Goal: Task Accomplishment & Management: Manage account settings

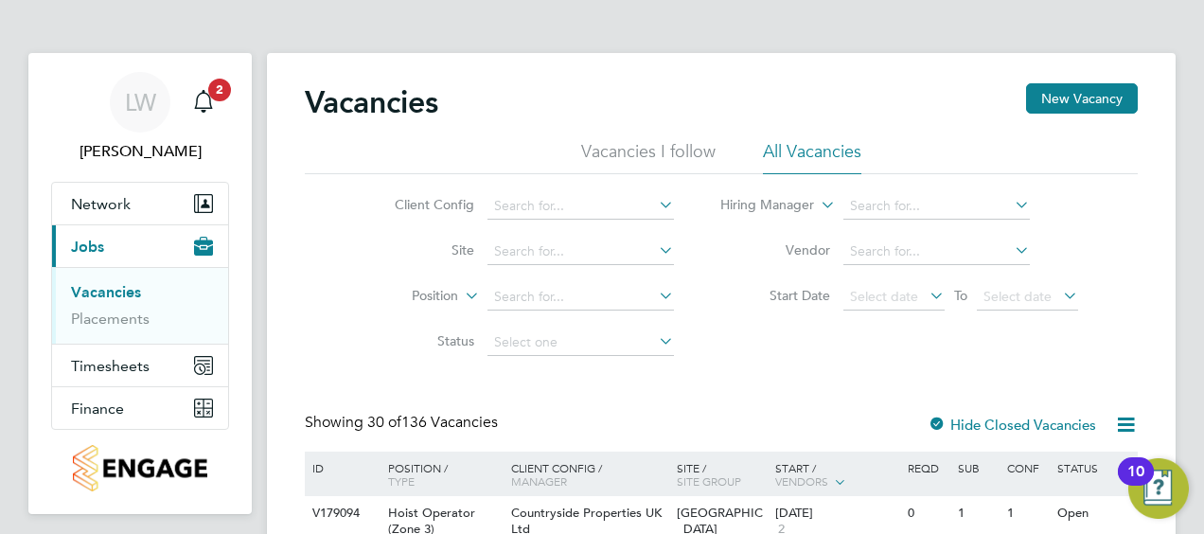
click at [655, 202] on icon at bounding box center [655, 204] width 0 height 27
click at [602, 436] on li "Countryside Properties UK Ltd" at bounding box center [729, 438] width 485 height 26
type input "Countryside Properties UK Ltd"
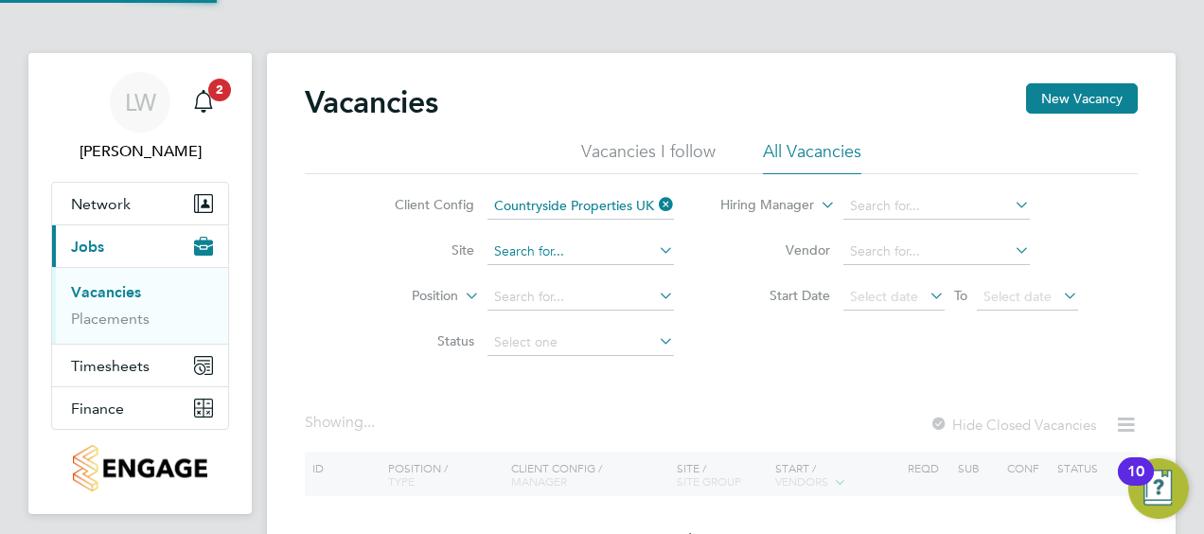
click at [536, 248] on input at bounding box center [581, 252] width 187 height 27
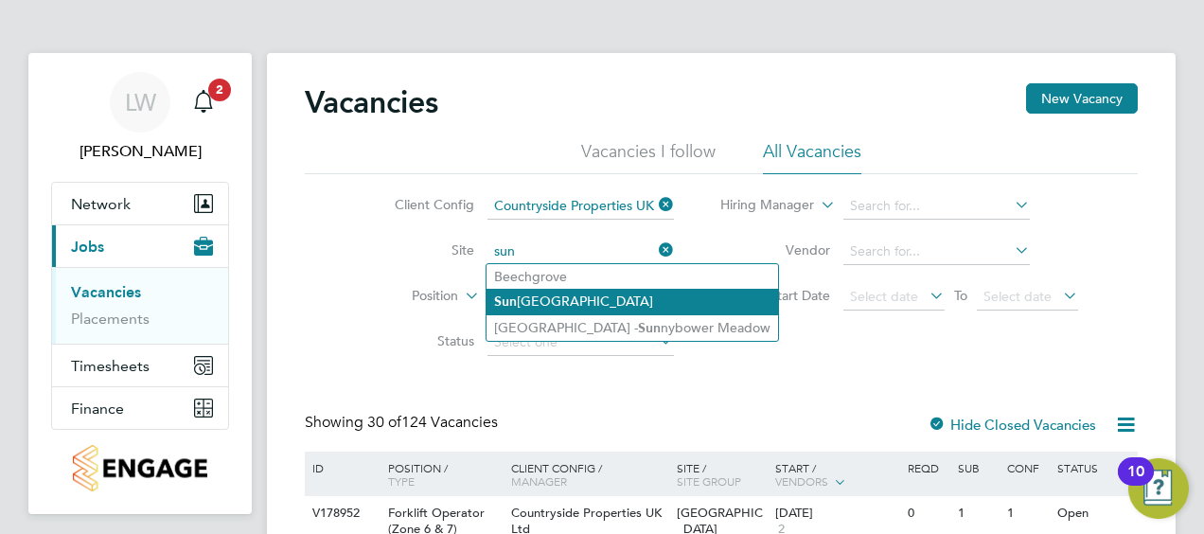
click at [543, 302] on li "[GEOGRAPHIC_DATA]" at bounding box center [633, 302] width 292 height 26
type input "[GEOGRAPHIC_DATA]"
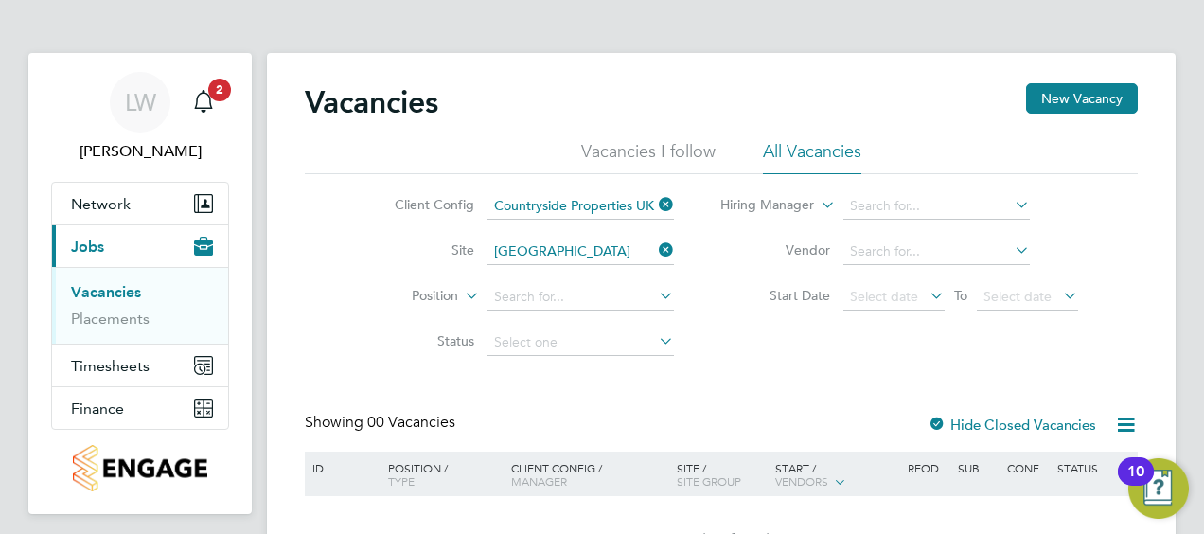
click at [543, 302] on input at bounding box center [581, 297] width 187 height 27
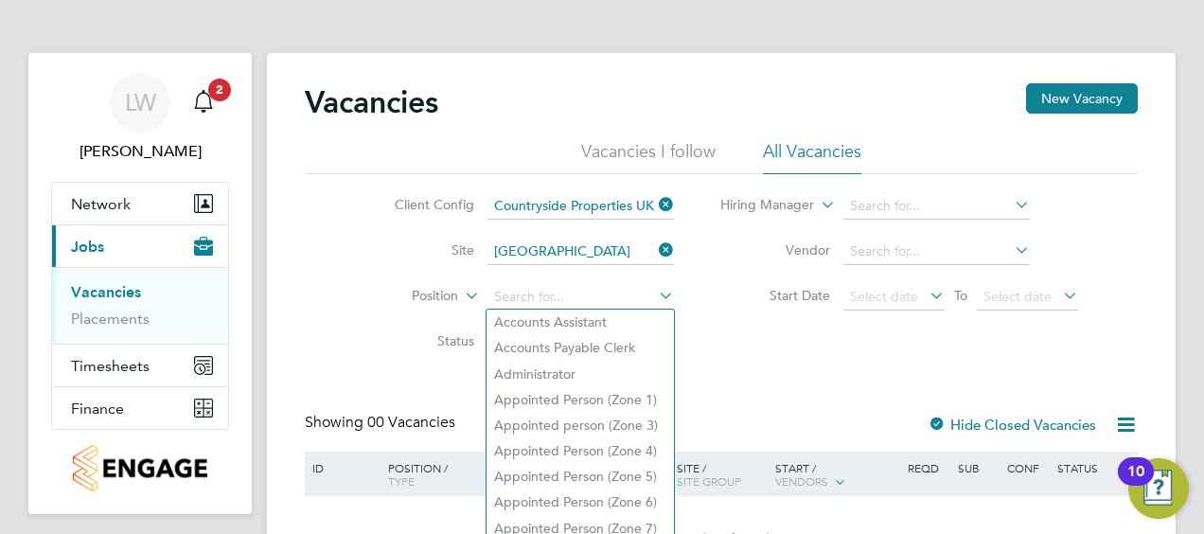
click at [330, 286] on div "Client Config Countryside Properties UK Ltd Site [GEOGRAPHIC_DATA] Position Sta…" at bounding box center [721, 269] width 833 height 191
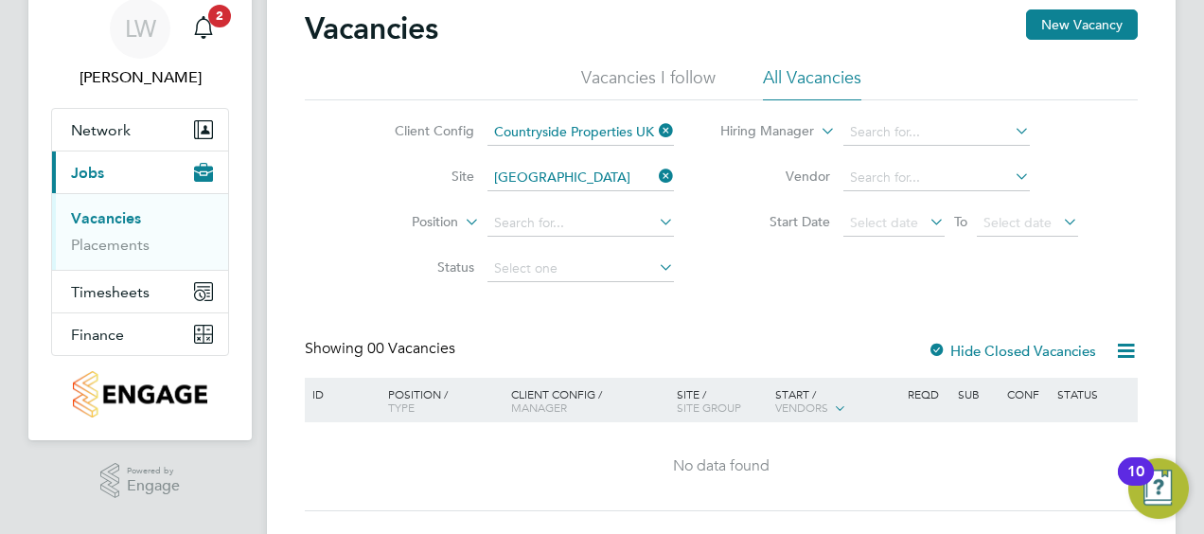
scroll to position [43, 0]
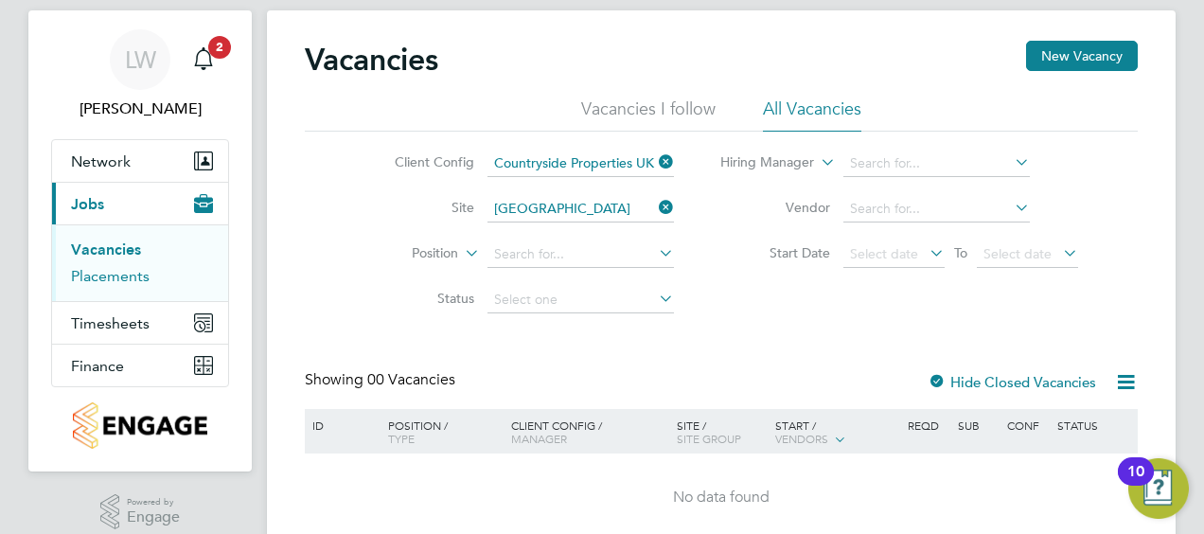
click at [123, 278] on link "Placements" at bounding box center [110, 276] width 79 height 18
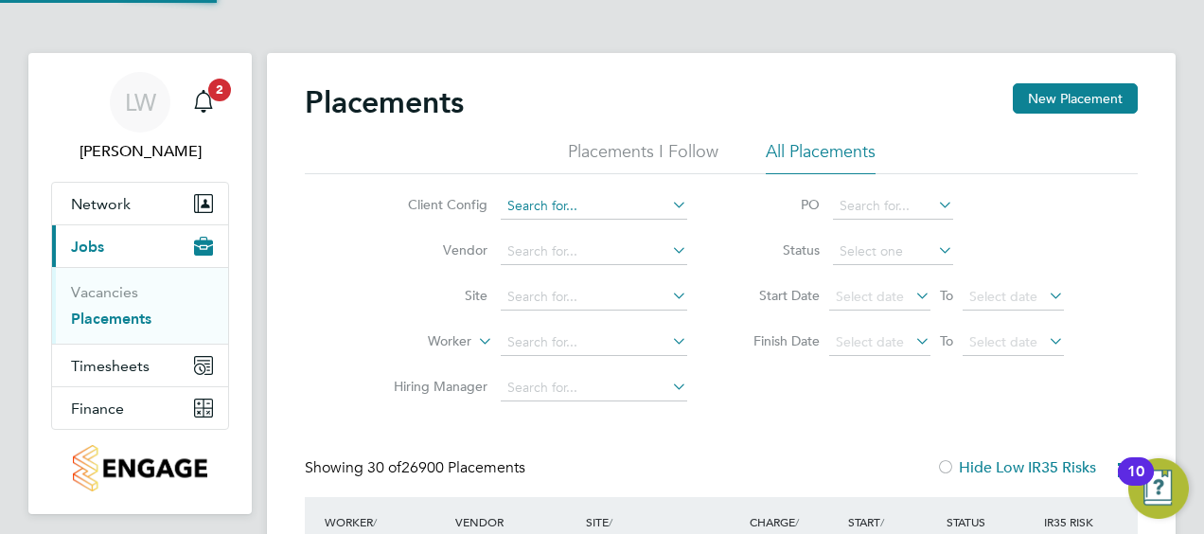
click at [555, 214] on input at bounding box center [594, 206] width 187 height 27
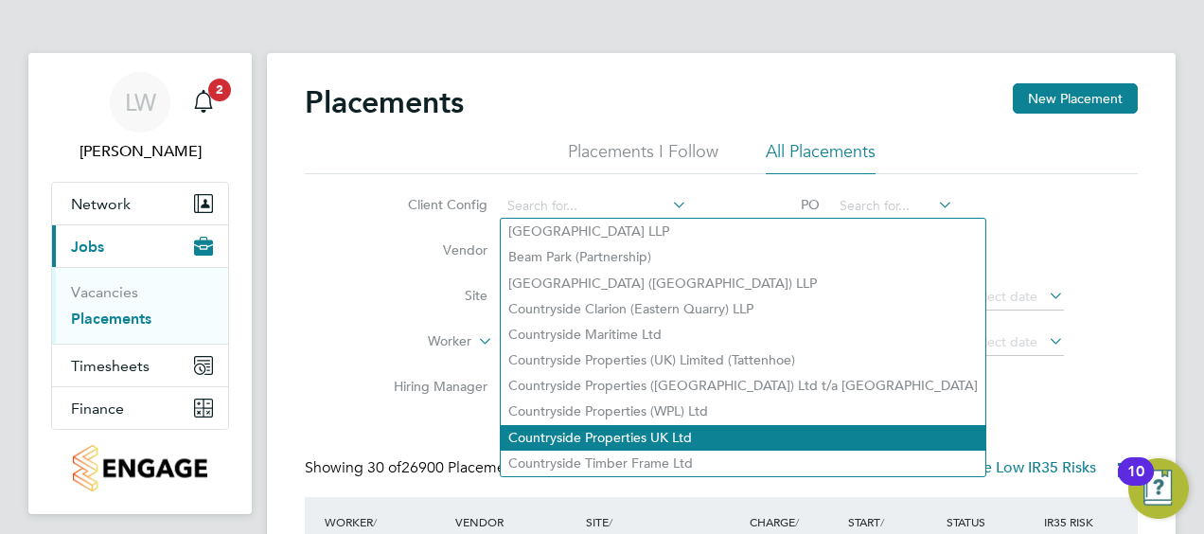
click at [588, 436] on li "Countryside Properties UK Ltd" at bounding box center [743, 438] width 485 height 26
type input "Countryside Properties UK Ltd"
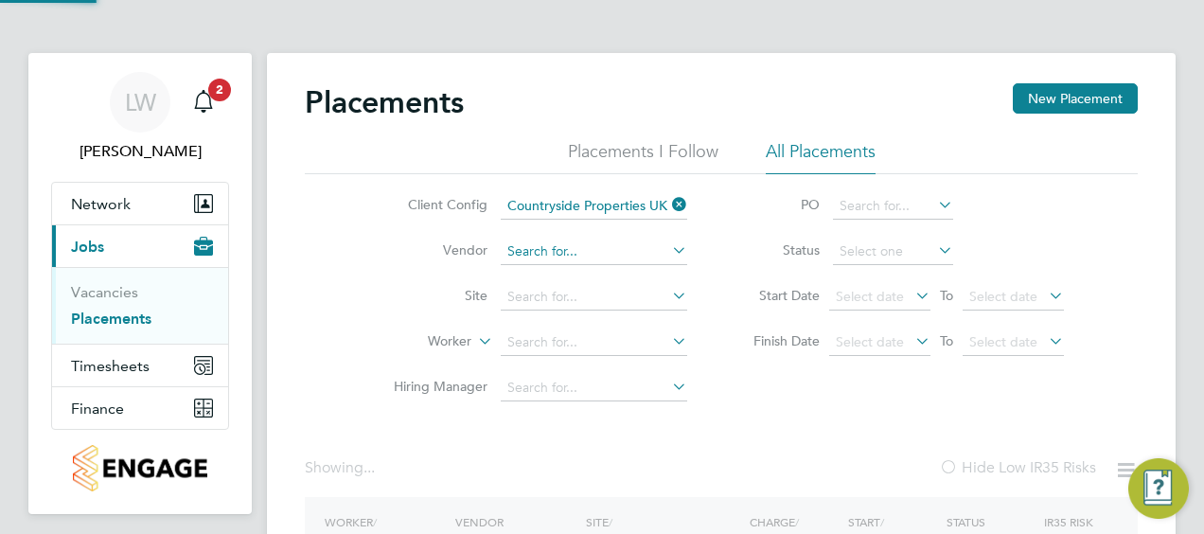
click at [570, 254] on input at bounding box center [594, 252] width 187 height 27
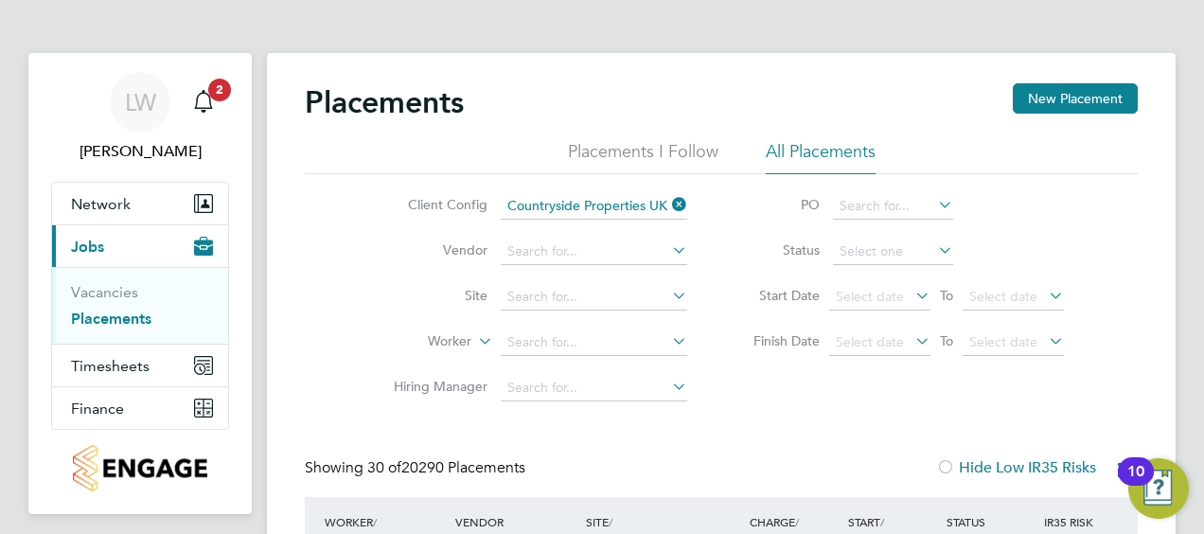
click at [396, 269] on li "Vendor" at bounding box center [533, 251] width 356 height 45
click at [551, 294] on input at bounding box center [594, 297] width 187 height 27
click at [557, 328] on li "[PERSON_NAME][GEOGRAPHIC_DATA]" at bounding box center [631, 323] width 261 height 26
type input "[GEOGRAPHIC_DATA]"
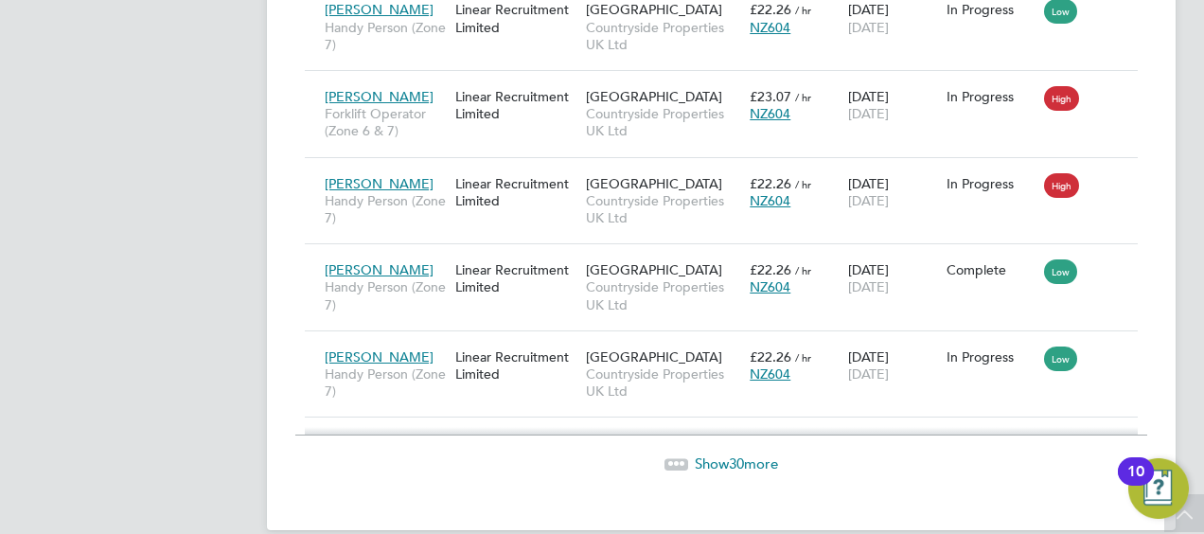
click at [761, 455] on span "Show 30 more" at bounding box center [736, 464] width 83 height 18
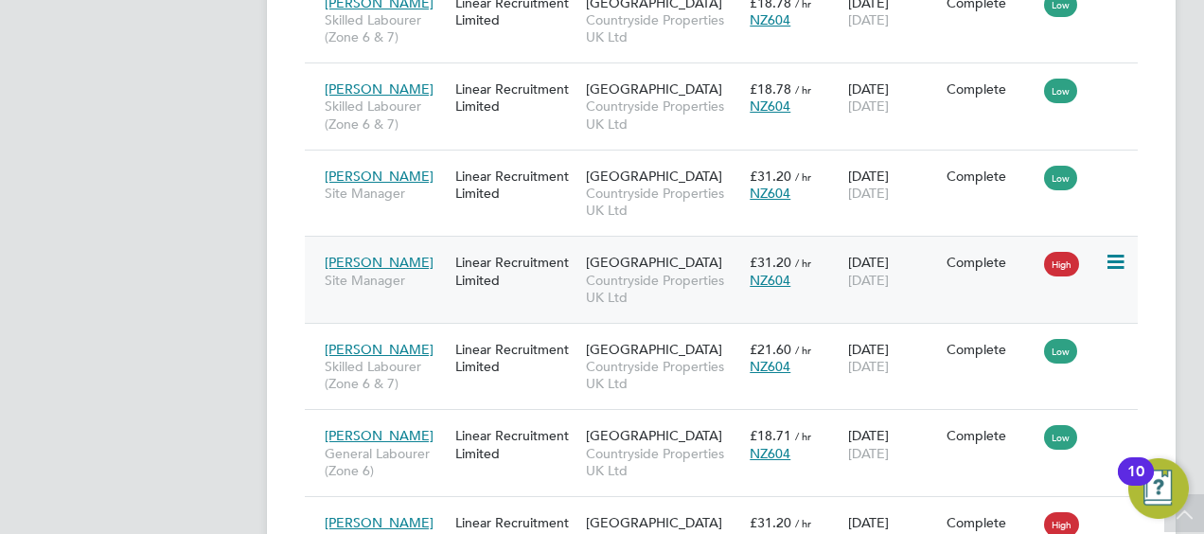
click at [958, 249] on div "[PERSON_NAME] Site Manager Linear Recruitment Limited [GEOGRAPHIC_DATA] Country…" at bounding box center [721, 279] width 833 height 87
click at [365, 272] on span "Site Manager" at bounding box center [385, 280] width 121 height 17
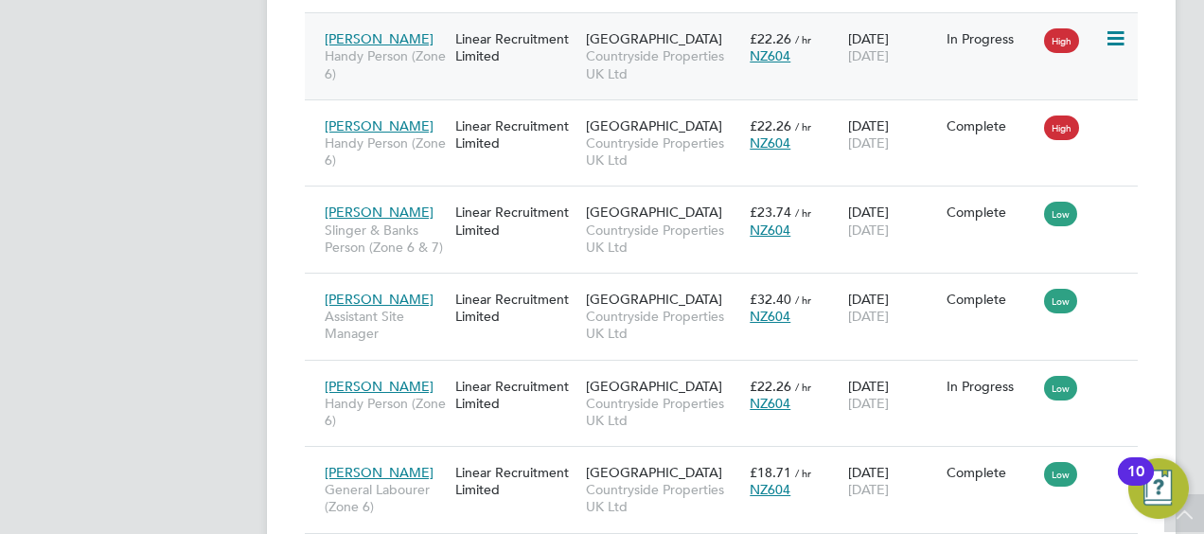
scroll to position [1321, 0]
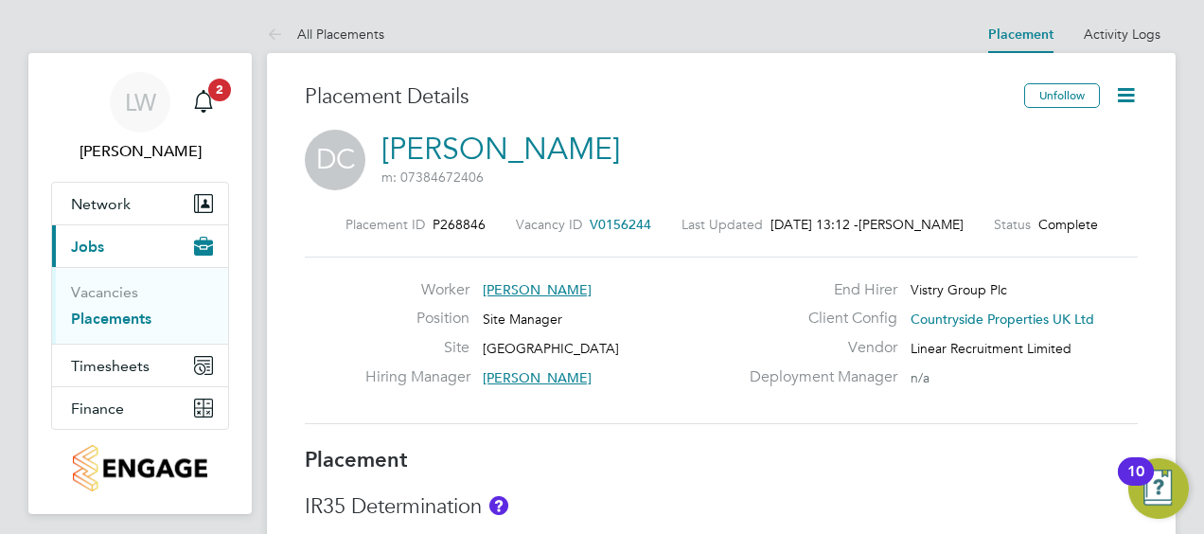
click at [1126, 98] on icon at bounding box center [1127, 95] width 24 height 24
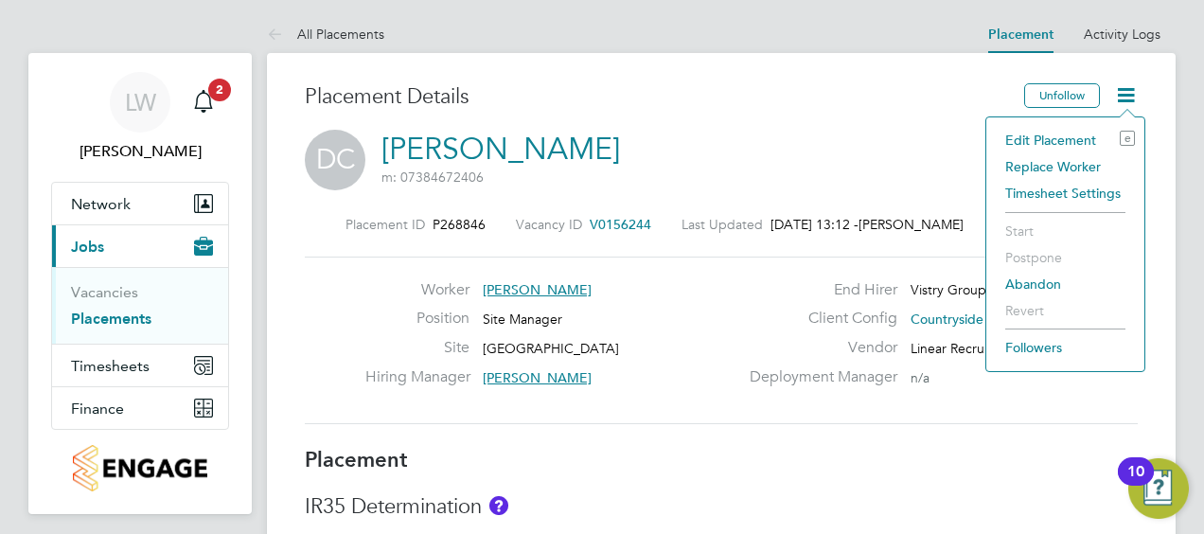
click at [1047, 144] on li "Edit Placement e" at bounding box center [1065, 140] width 139 height 27
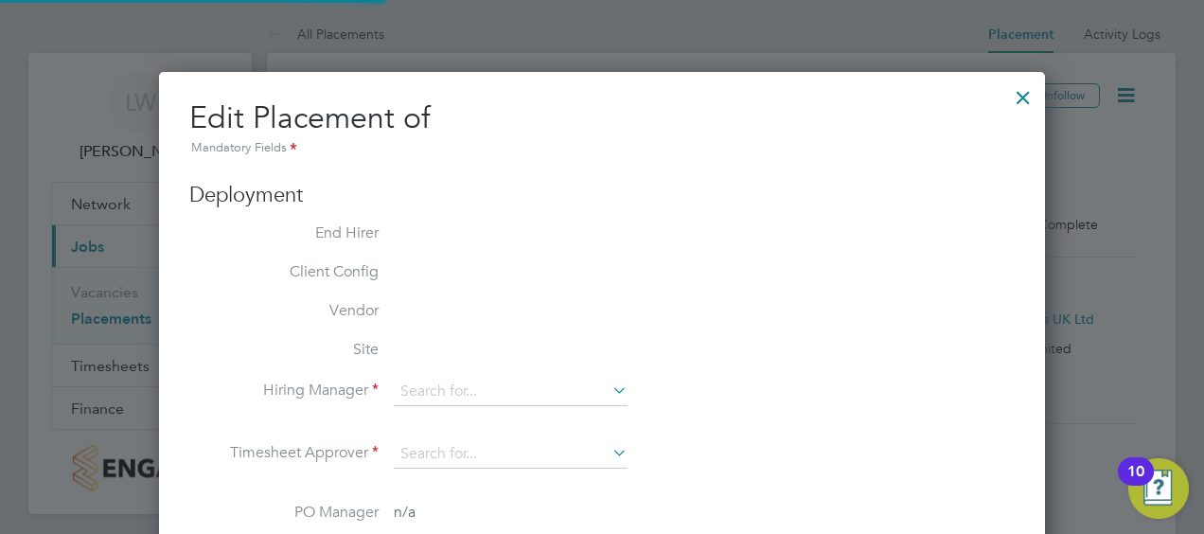
type input "Steven McIntyre"
type input "[DATE]"
type input "07:30"
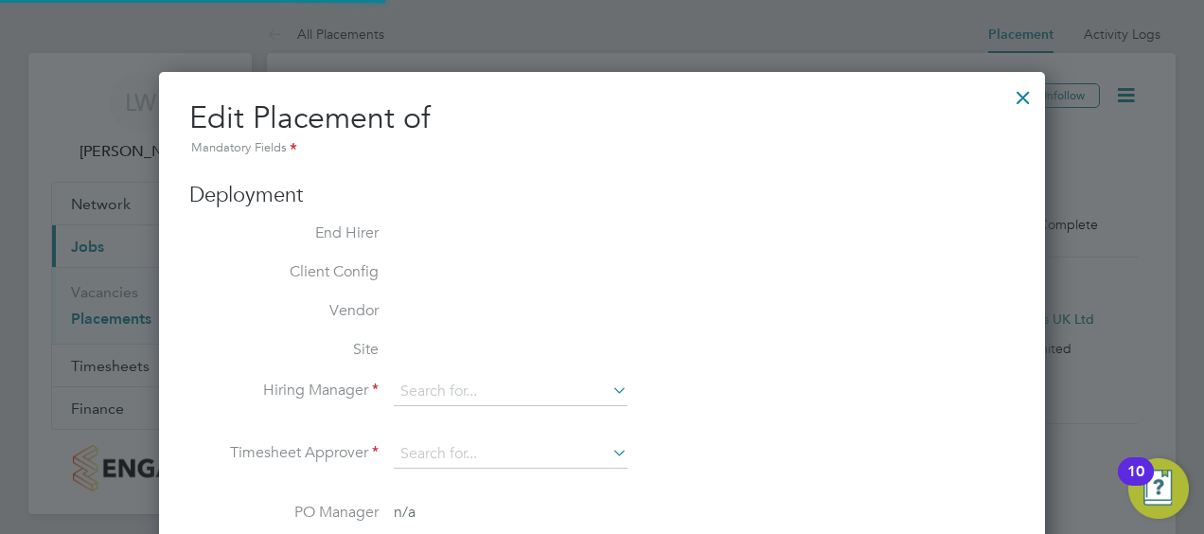
type input "16:30"
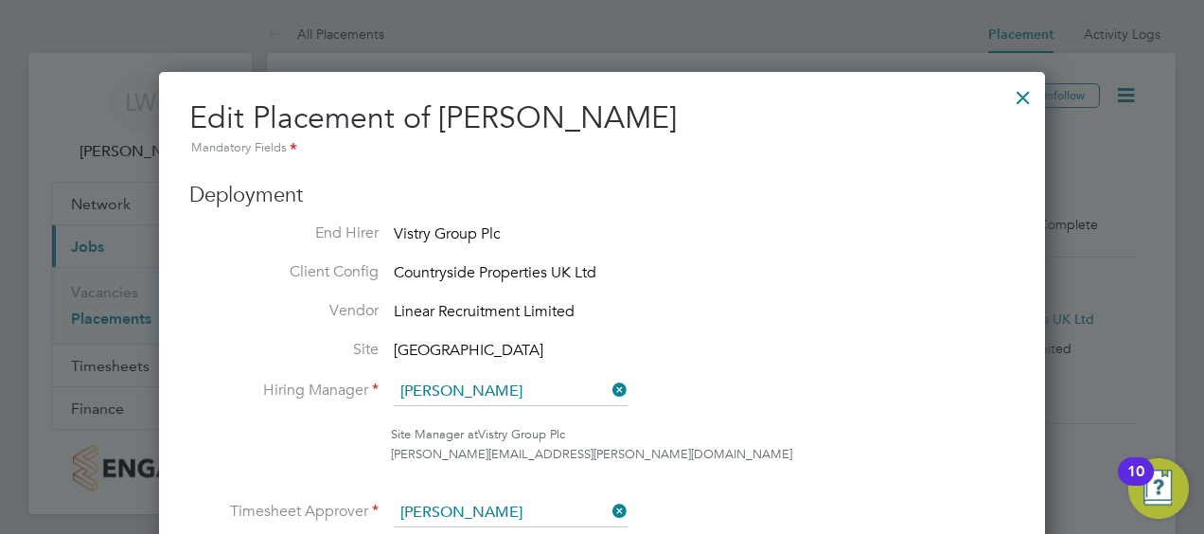
click at [853, 355] on li "Site Sunderland Civic Centre" at bounding box center [602, 352] width 826 height 24
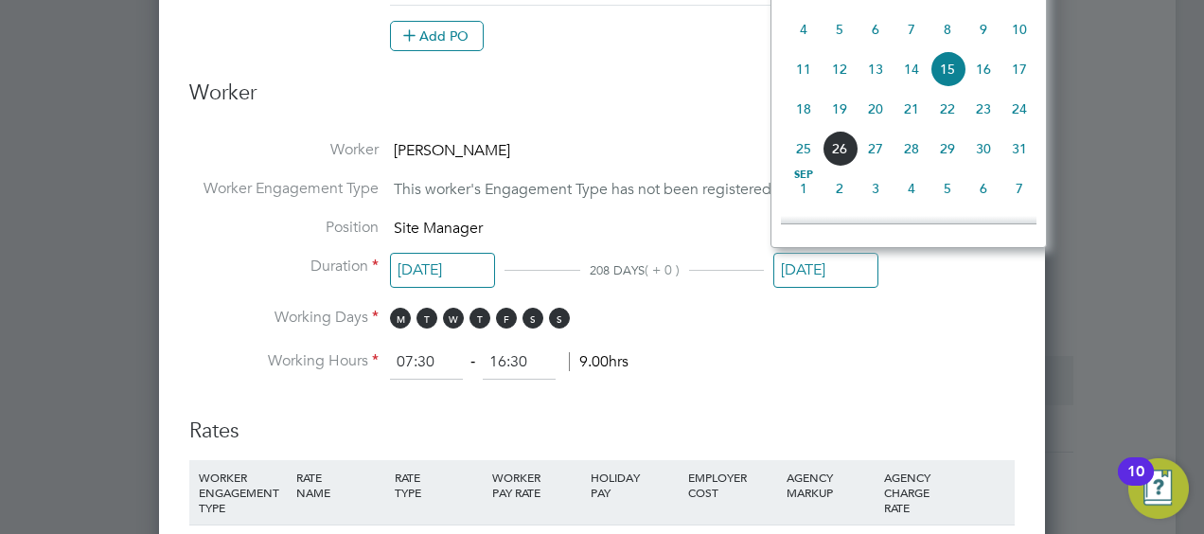
click at [833, 263] on input "[DATE]" at bounding box center [826, 270] width 105 height 35
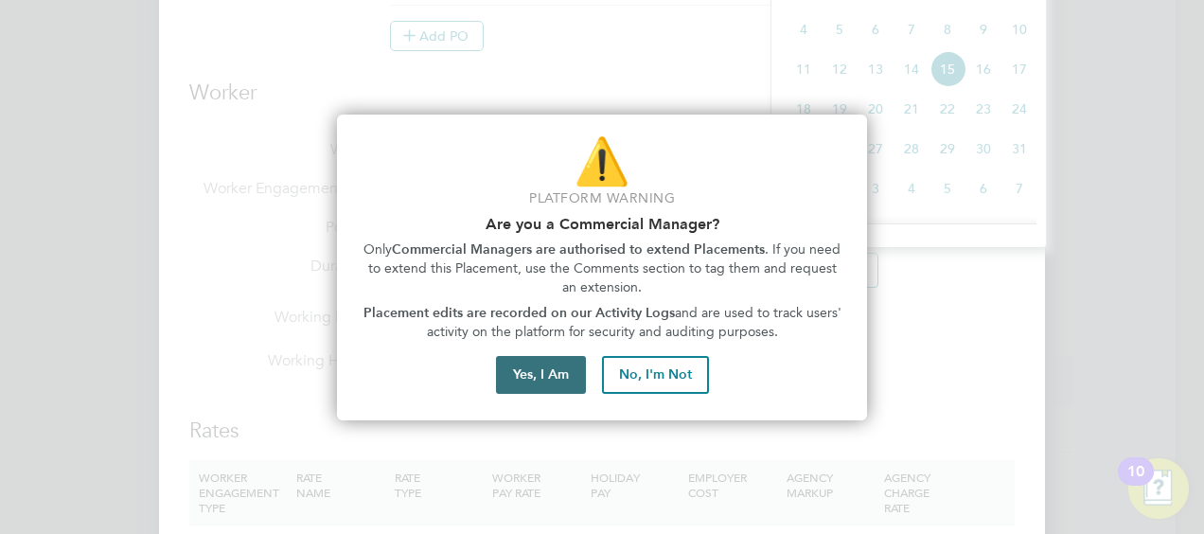
click at [534, 386] on button "Yes, I Am" at bounding box center [541, 375] width 90 height 38
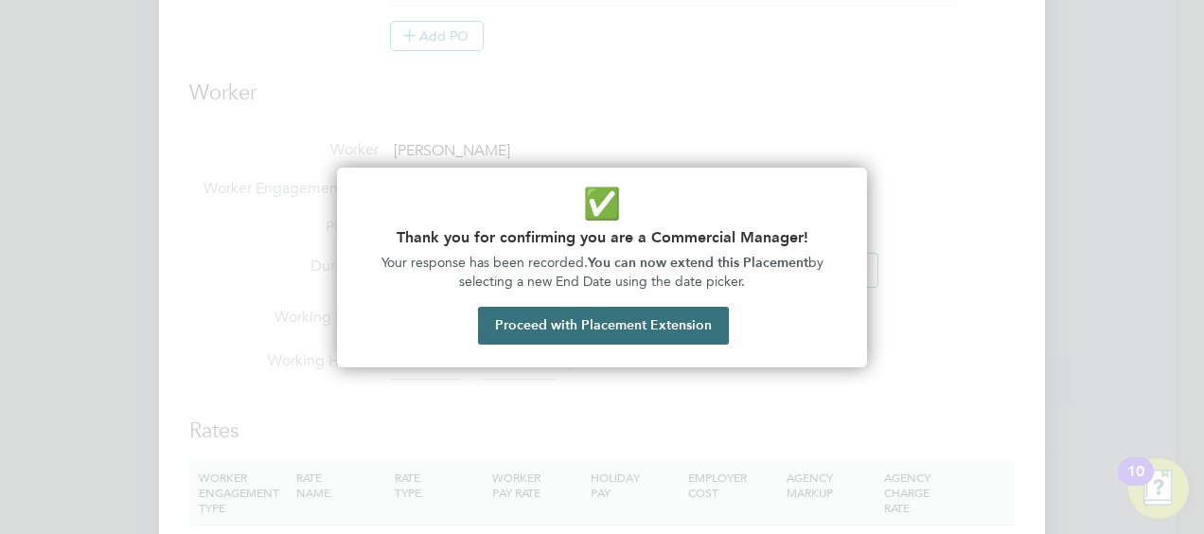
click at [580, 328] on button "Proceed with Placement Extension" at bounding box center [603, 326] width 251 height 38
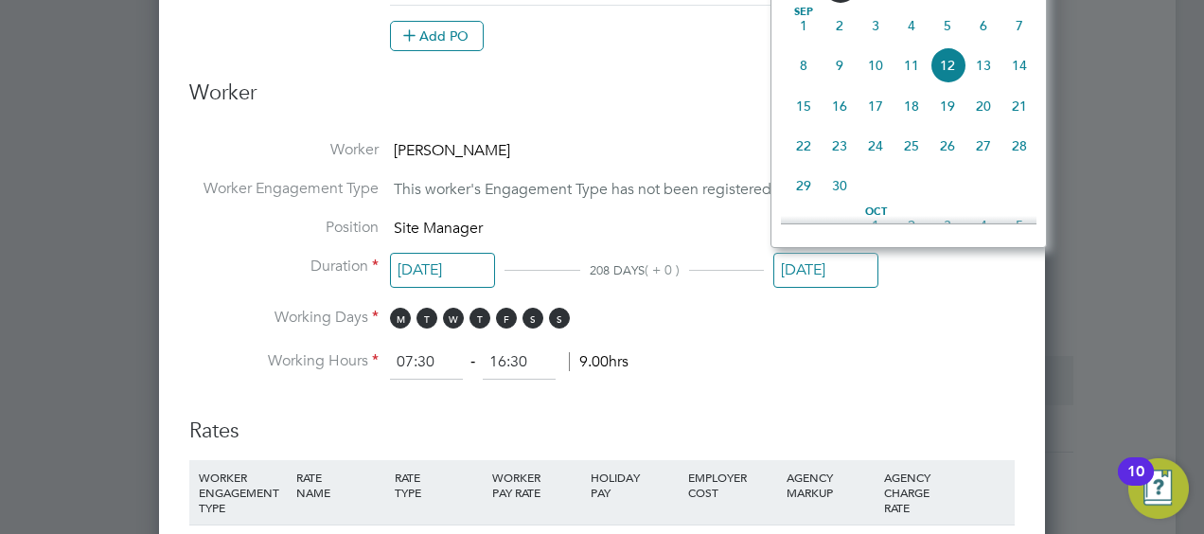
click at [941, 163] on span "26" at bounding box center [948, 146] width 36 height 36
type input "26 Sep 2025"
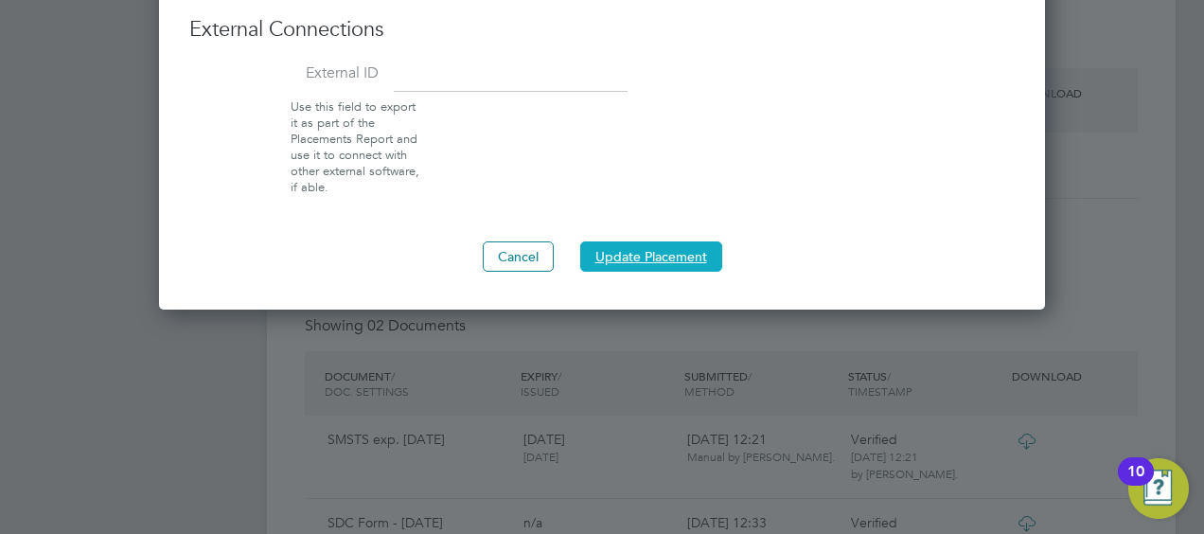
click at [695, 246] on button "Update Placement" at bounding box center [651, 256] width 142 height 30
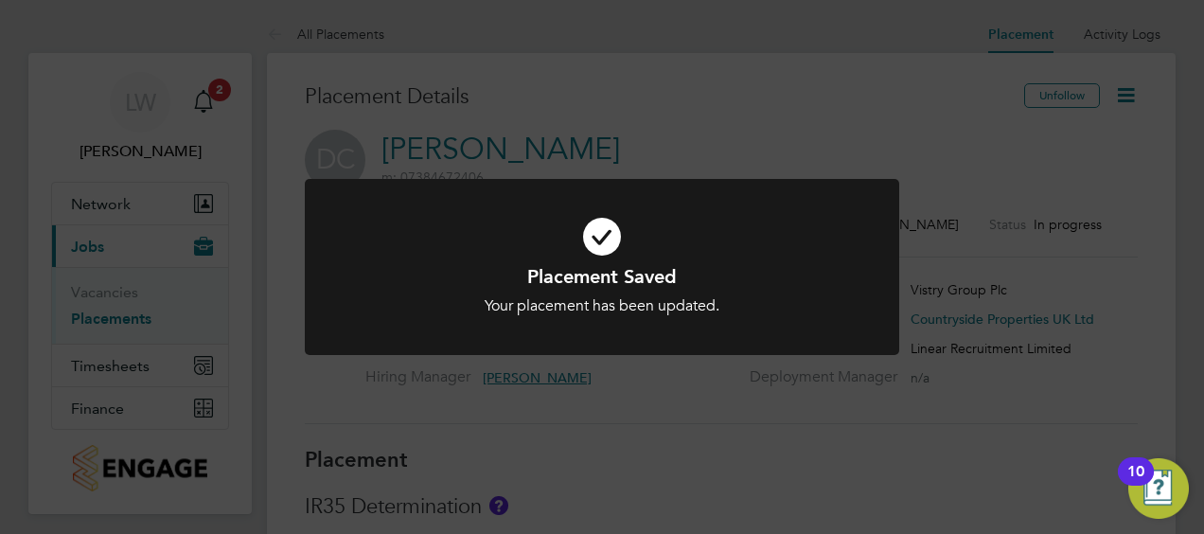
click at [205, 99] on div "Placement Saved Your placement has been updated. Cancel Okay" at bounding box center [602, 267] width 1204 height 534
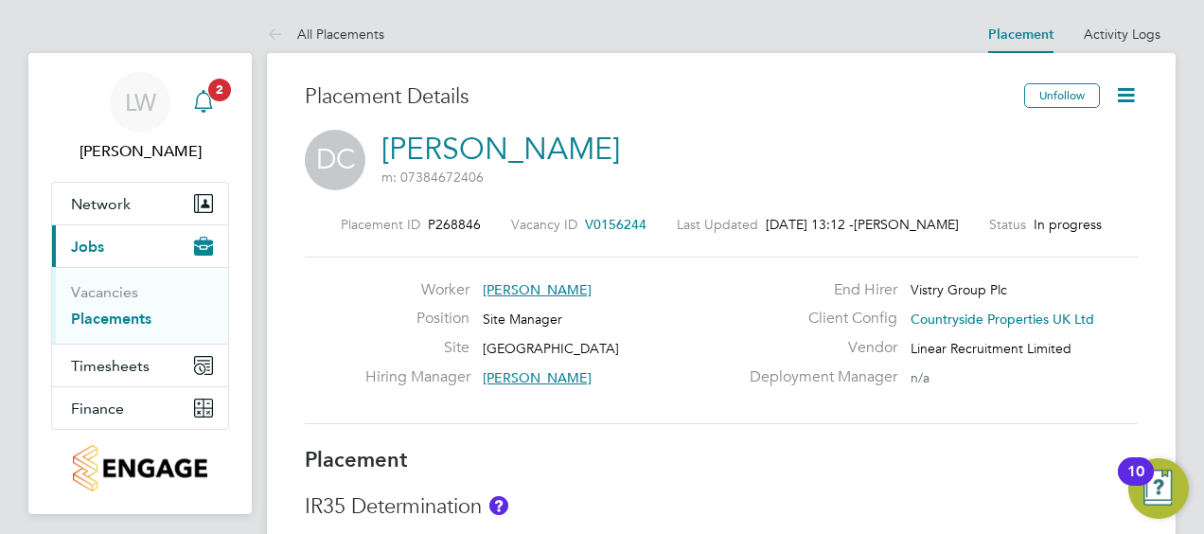
click at [205, 99] on icon "Main navigation" at bounding box center [203, 101] width 23 height 23
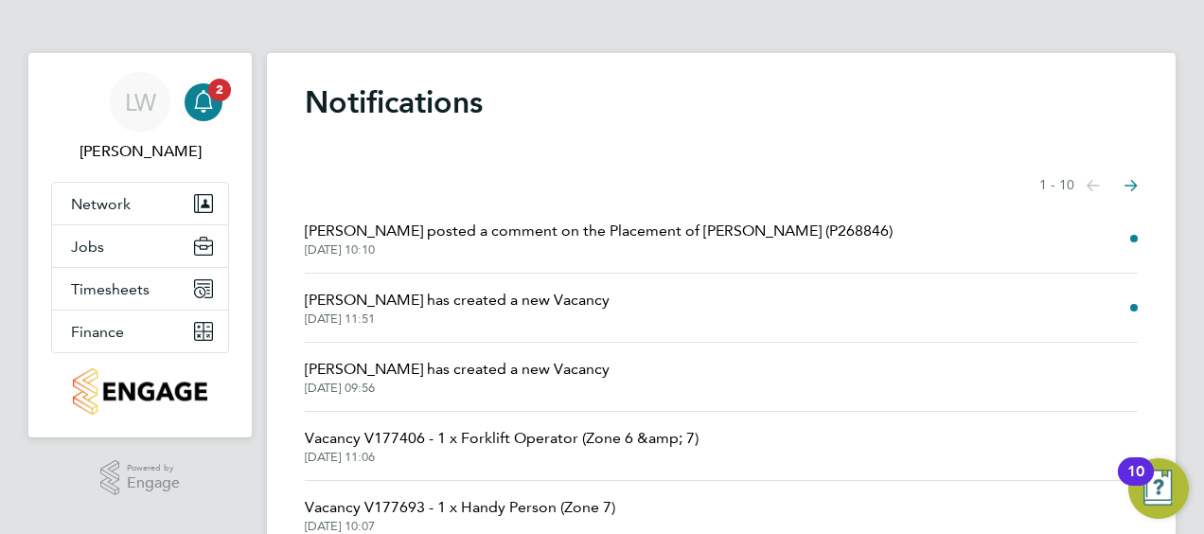
click at [551, 236] on span "Donal Collins posted a comment on the Placement of Dean Collings (P268846)" at bounding box center [599, 231] width 588 height 23
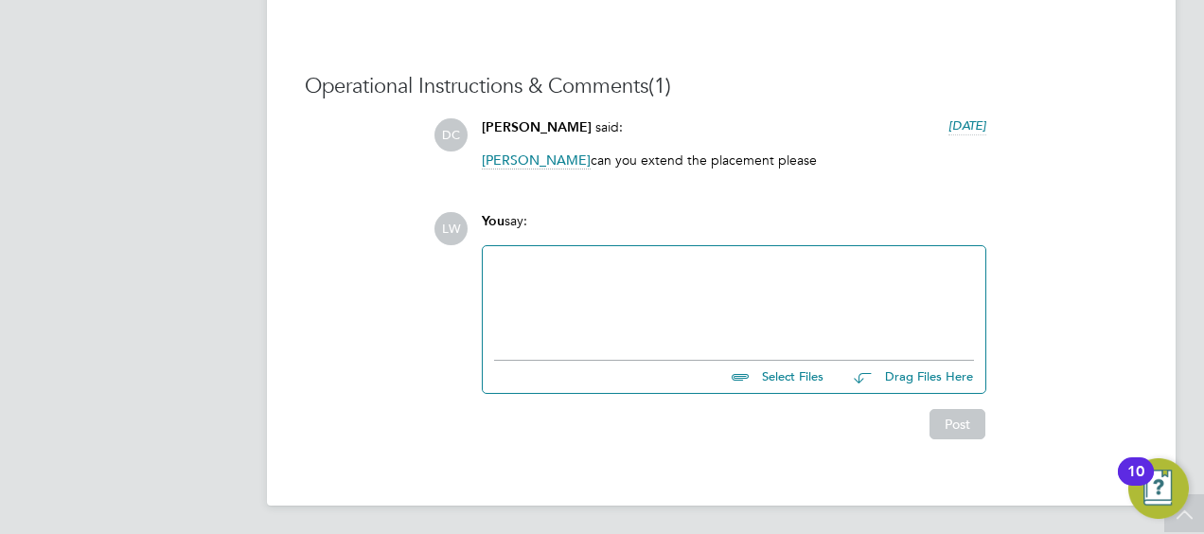
click at [634, 311] on div at bounding box center [734, 298] width 480 height 81
click at [971, 414] on button "Post" at bounding box center [958, 424] width 56 height 30
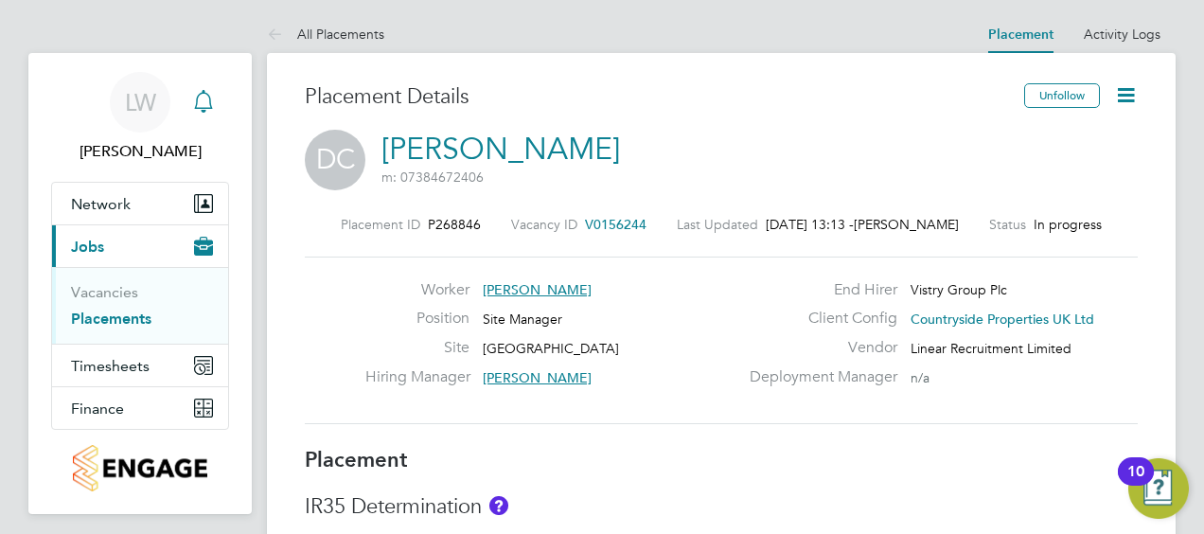
click at [199, 96] on icon "Main navigation" at bounding box center [203, 99] width 18 height 19
